Goal: Information Seeking & Learning: Learn about a topic

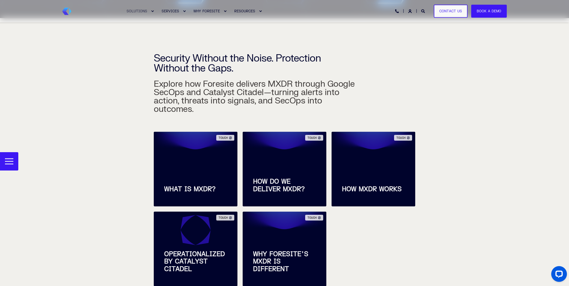
scroll to position [138, 0]
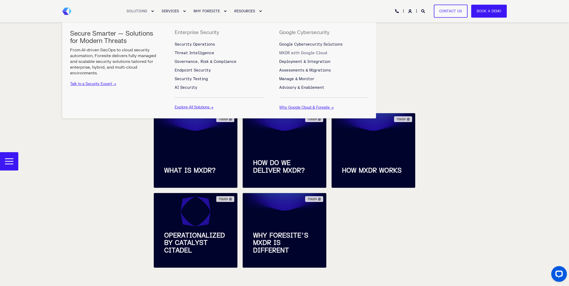
click at [322, 53] on span "MXDR with Google Cloud" at bounding box center [303, 53] width 48 height 4
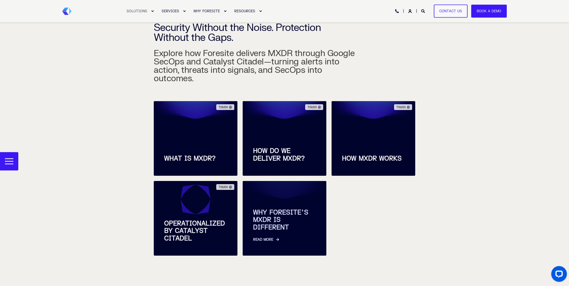
scroll to position [165, 0]
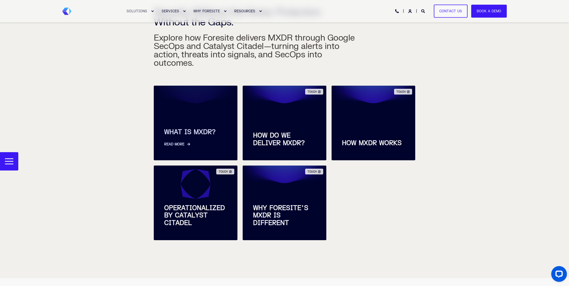
click at [205, 128] on span "WHAT IS MXDR?" at bounding box center [195, 132] width 63 height 8
click at [175, 136] on link "Read More" at bounding box center [195, 141] width 63 height 11
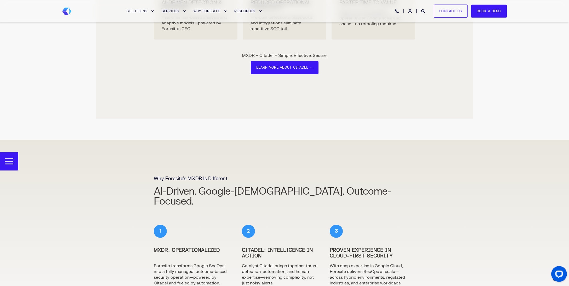
scroll to position [1155, 0]
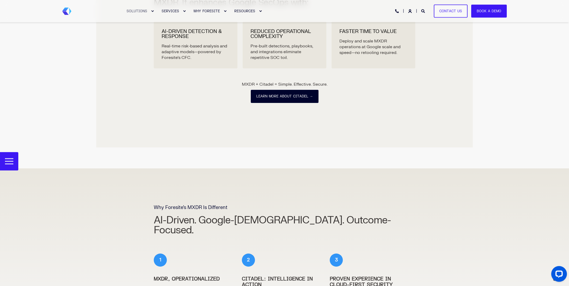
click at [267, 90] on link "Learn More About Citadel →" at bounding box center [285, 96] width 68 height 13
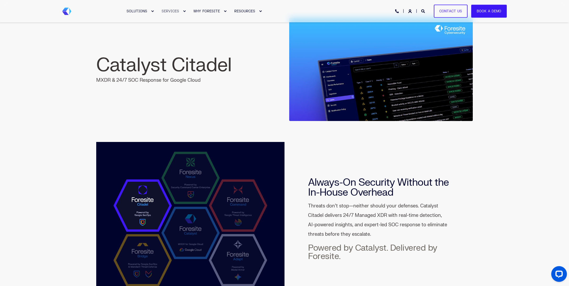
scroll to position [27, 0]
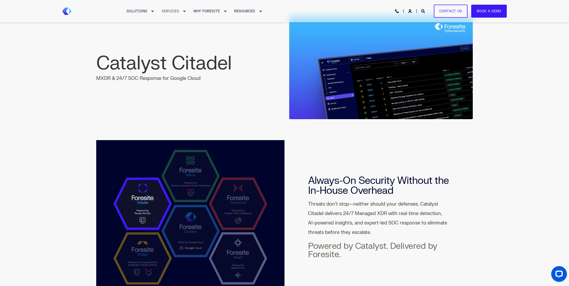
click at [491, 81] on div "Catalyst Citadel MXDR & 24/7 SOC Response for Google Cloud" at bounding box center [284, 57] width 569 height 124
